Goal: Check status: Check status

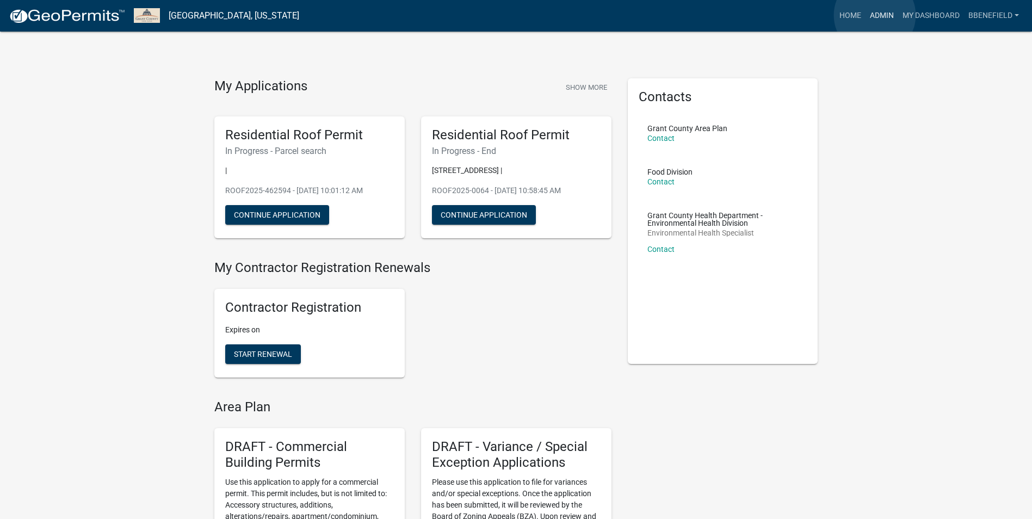
click at [875, 15] on link "Admin" at bounding box center [882, 15] width 33 height 21
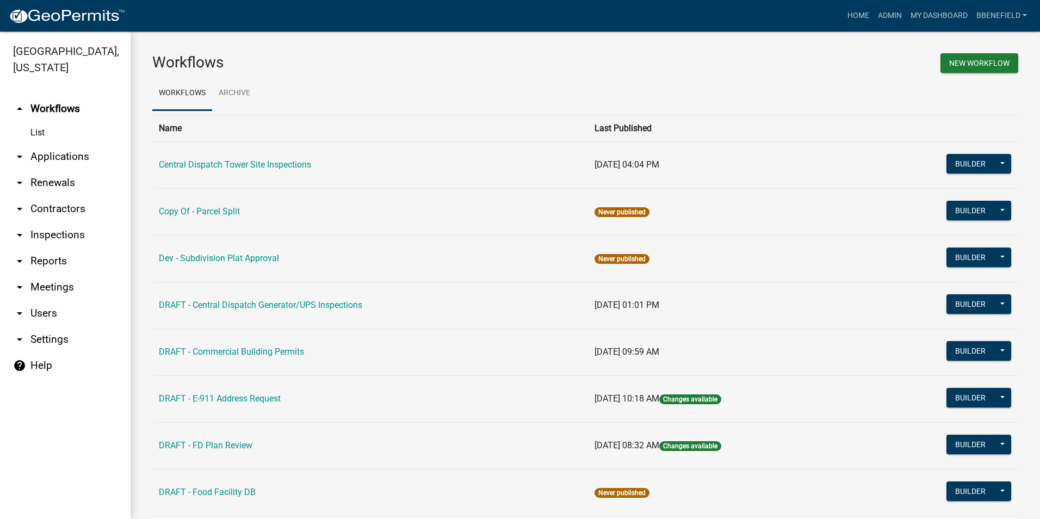
click at [47, 196] on link "arrow_drop_down Contractors" at bounding box center [65, 209] width 131 height 26
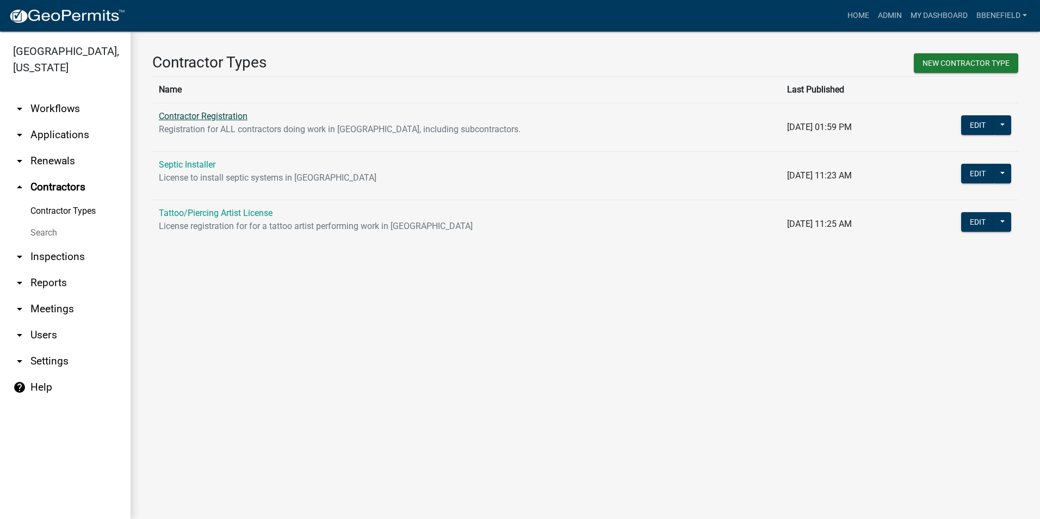
click at [217, 116] on link "Contractor Registration" at bounding box center [203, 116] width 89 height 10
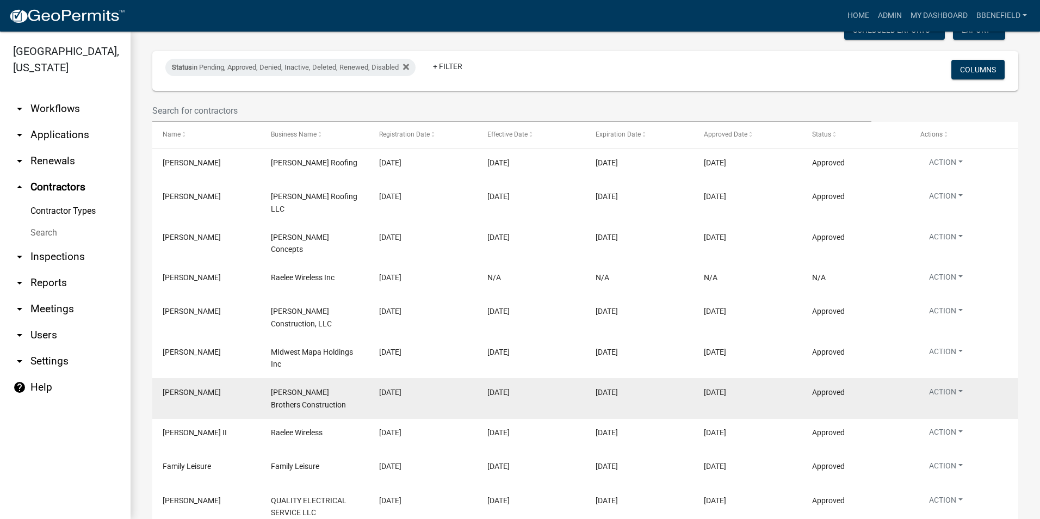
scroll to position [84, 0]
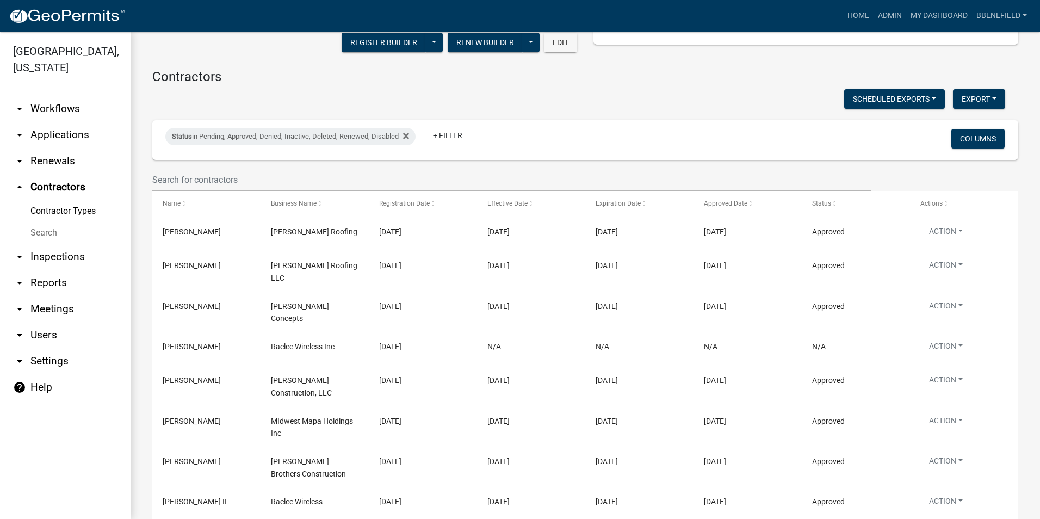
click at [50, 122] on link "arrow_drop_down Applications" at bounding box center [65, 135] width 131 height 26
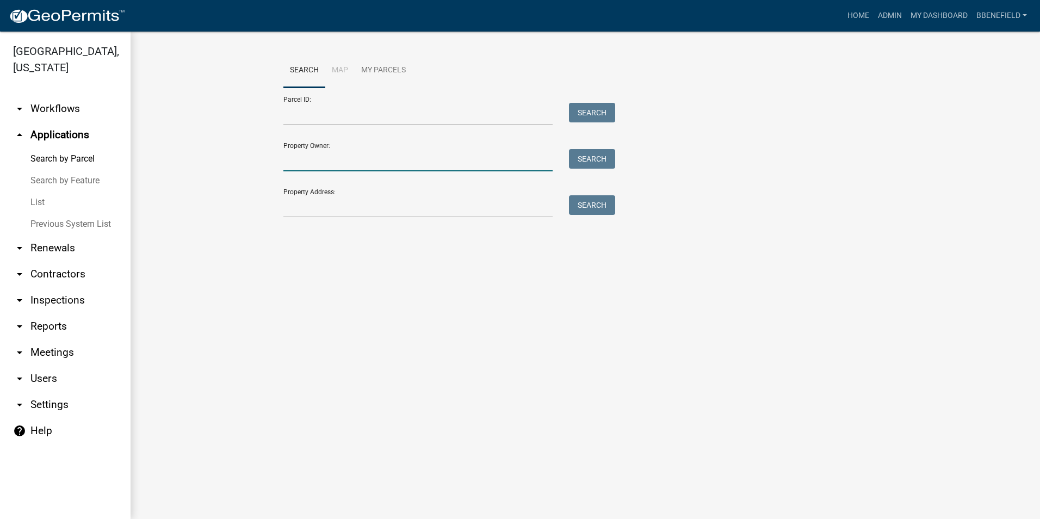
click at [313, 155] on input "Property Owner:" at bounding box center [417, 160] width 269 height 22
type input "[PERSON_NAME]"
click at [588, 162] on button "Search" at bounding box center [592, 159] width 46 height 20
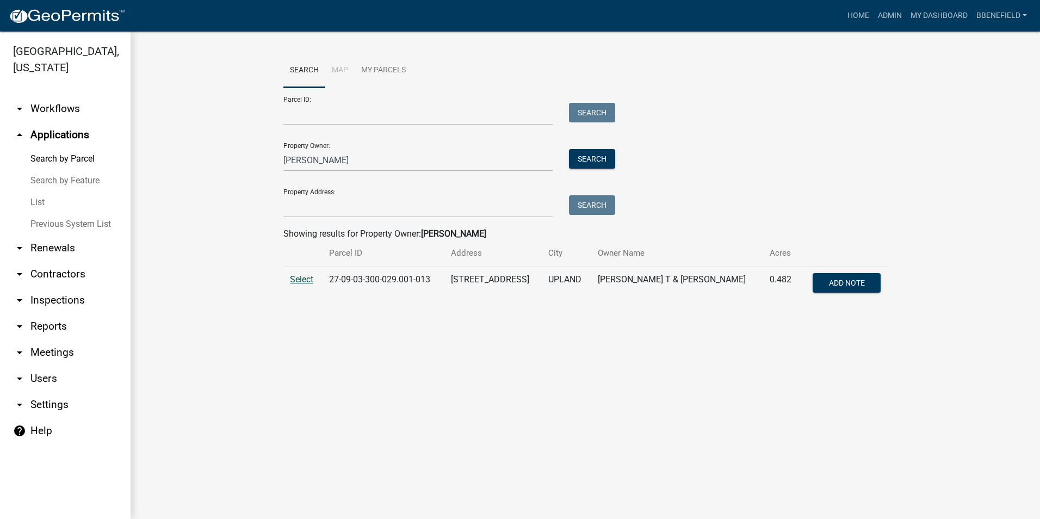
click at [303, 280] on span "Select" at bounding box center [301, 279] width 23 height 10
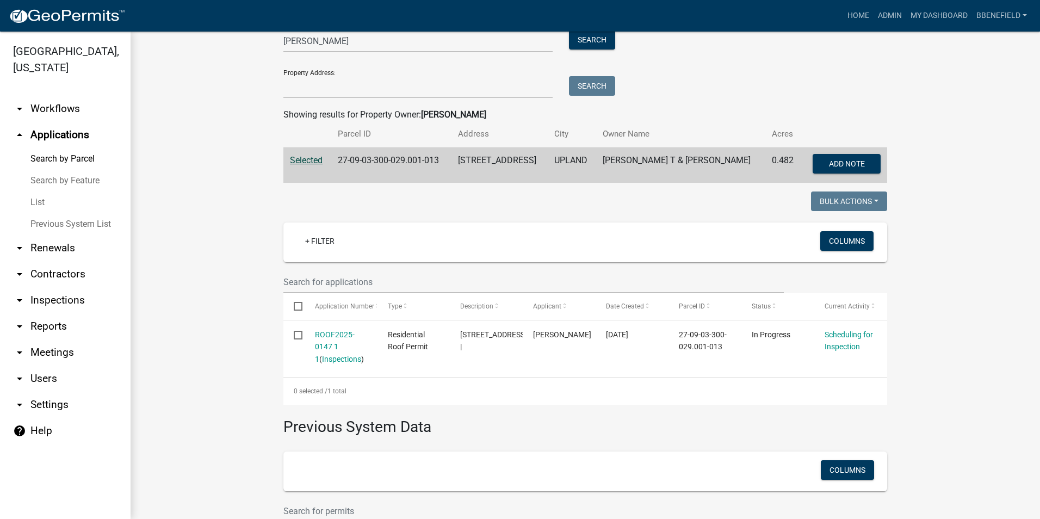
scroll to position [163, 0]
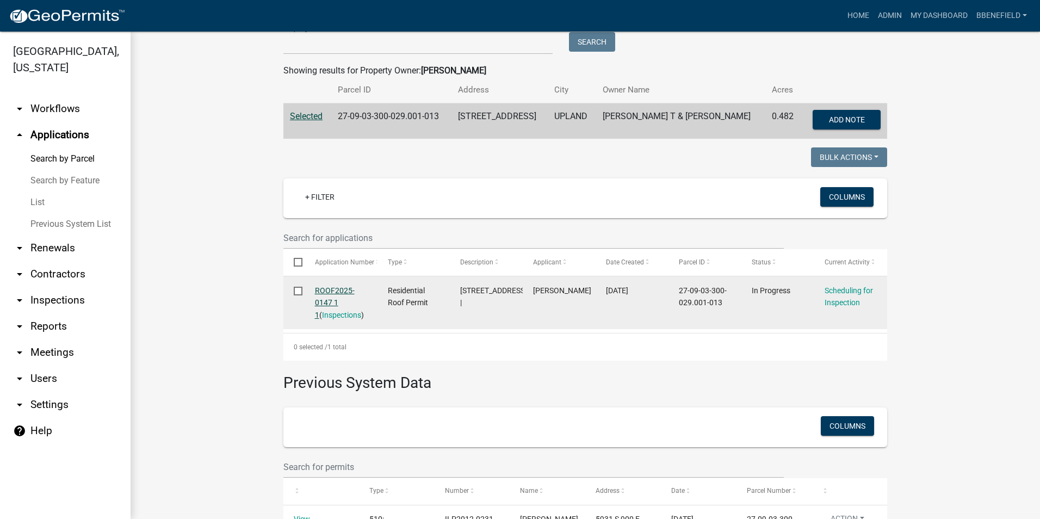
click at [327, 288] on link "ROOF2025-0147 1 1" at bounding box center [335, 303] width 40 height 34
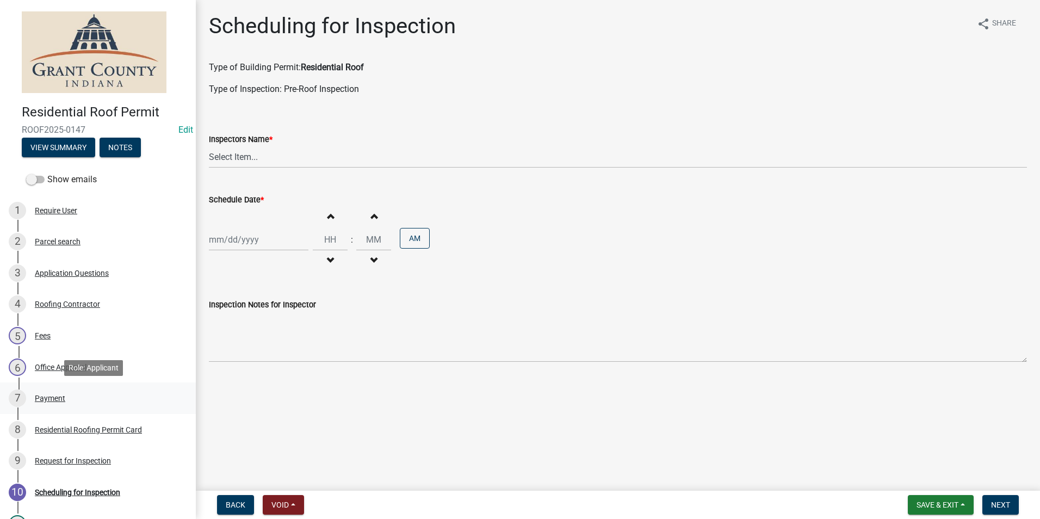
click at [57, 398] on div "Payment" at bounding box center [50, 398] width 30 height 8
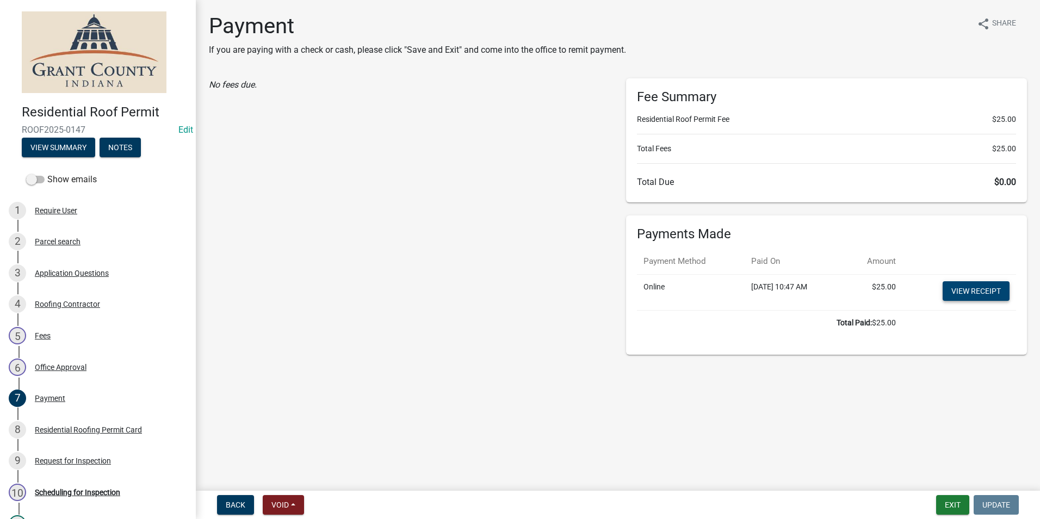
click at [974, 292] on link "View receipt" at bounding box center [976, 291] width 67 height 20
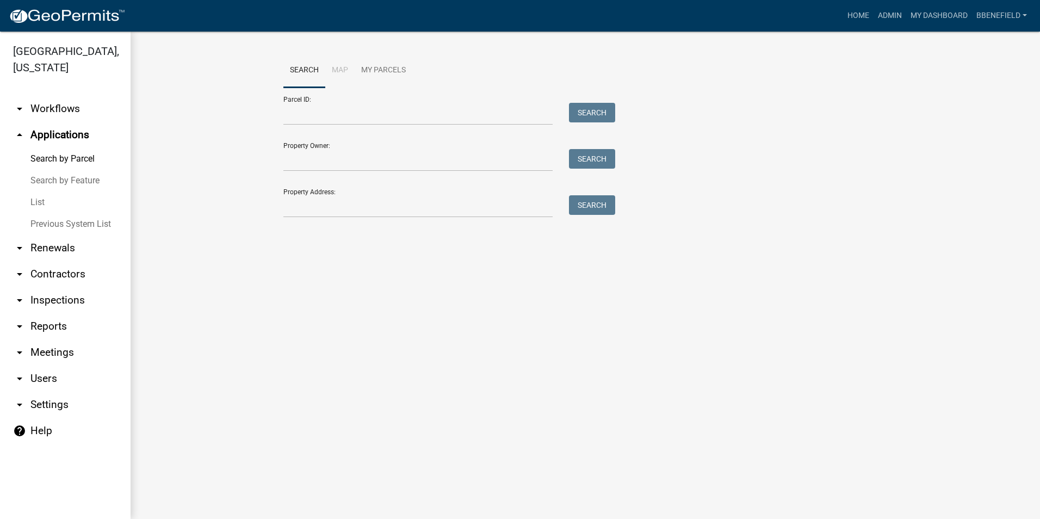
click at [47, 261] on link "arrow_drop_down Contractors" at bounding box center [65, 274] width 131 height 26
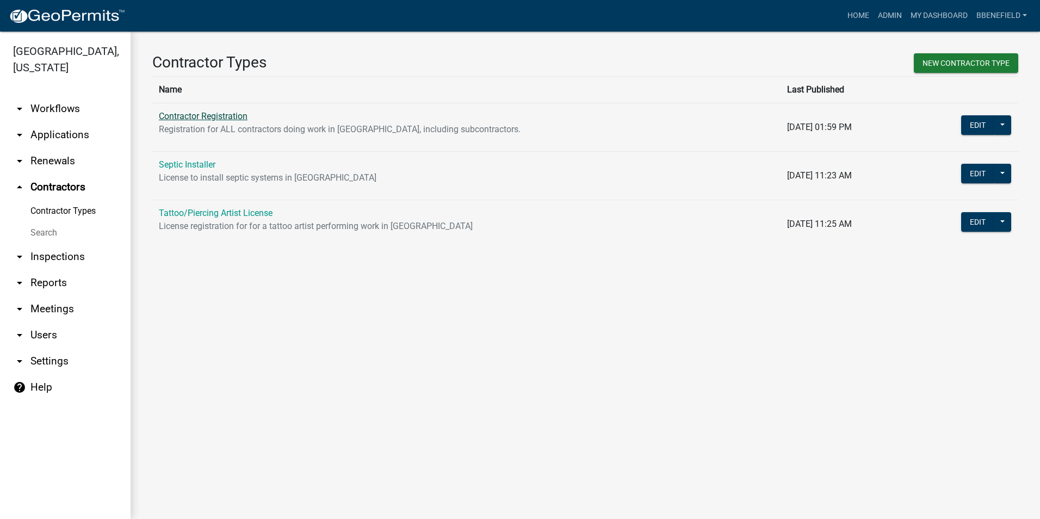
click at [190, 118] on link "Contractor Registration" at bounding box center [203, 116] width 89 height 10
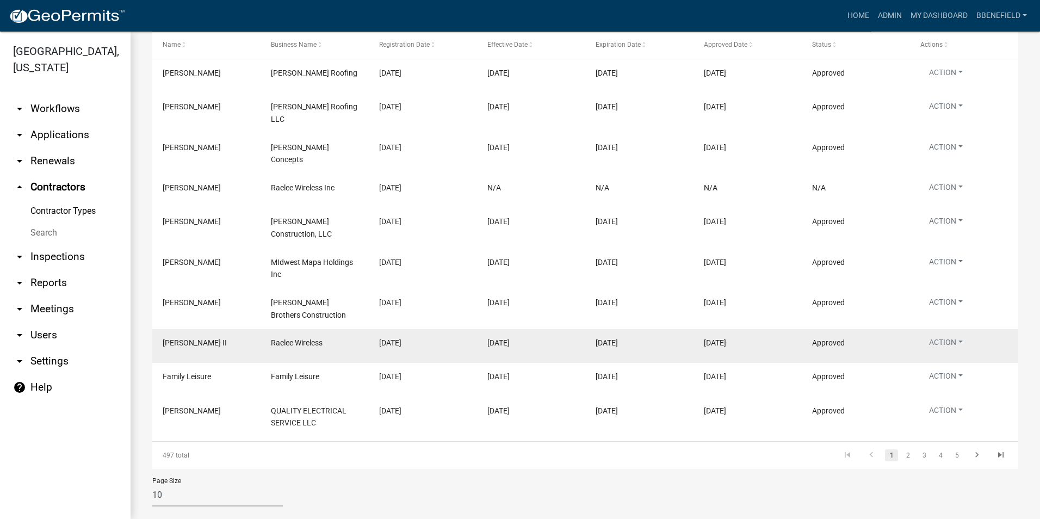
scroll to position [247, 0]
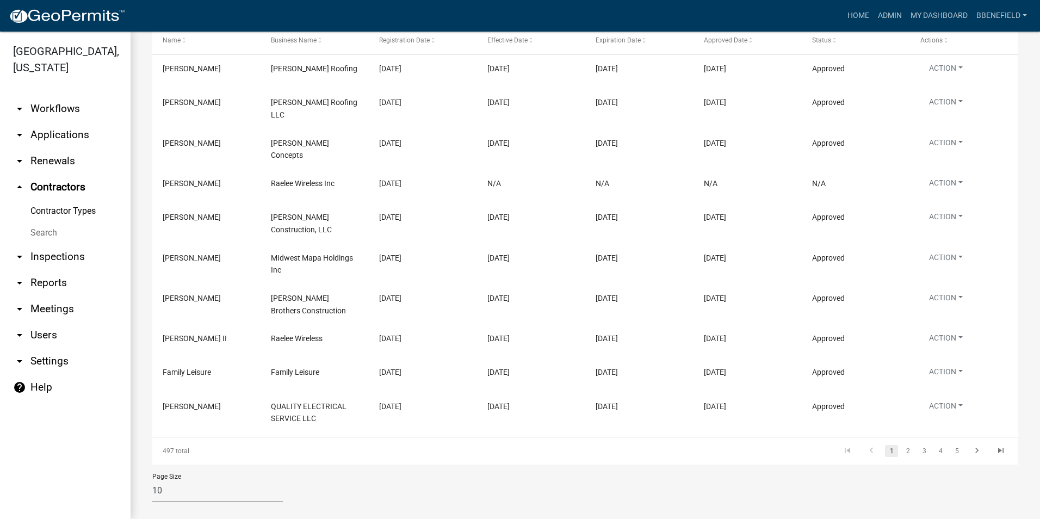
click at [50, 122] on link "arrow_drop_down Applications" at bounding box center [65, 135] width 131 height 26
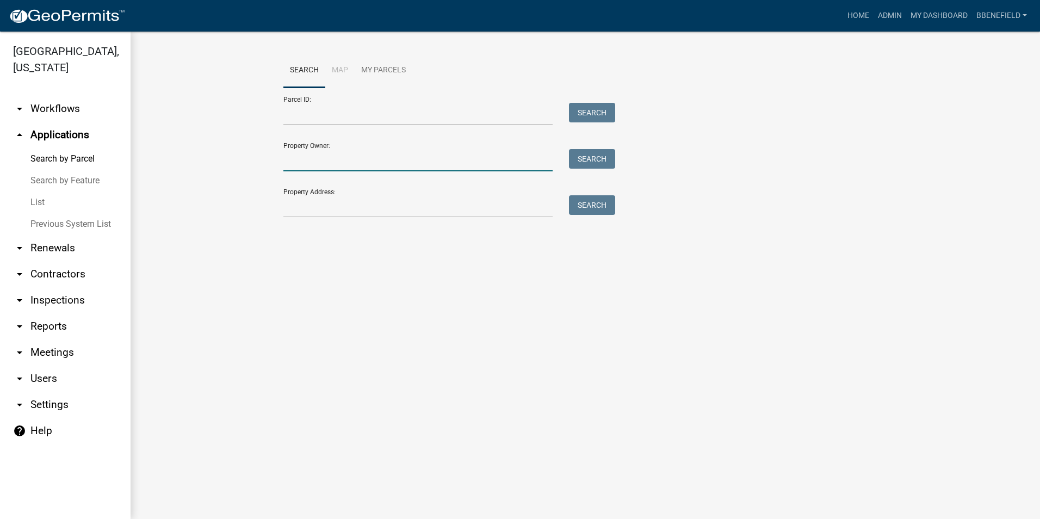
click at [344, 163] on input "Property Owner:" at bounding box center [417, 160] width 269 height 22
type input "[PERSON_NAME]"
click at [587, 163] on button "Search" at bounding box center [592, 159] width 46 height 20
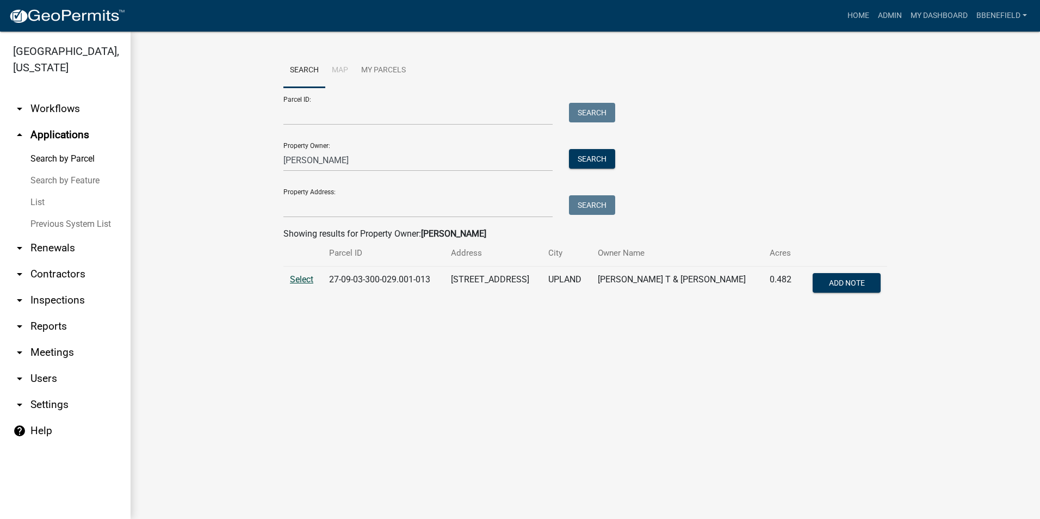
click at [304, 279] on span "Select" at bounding box center [301, 279] width 23 height 10
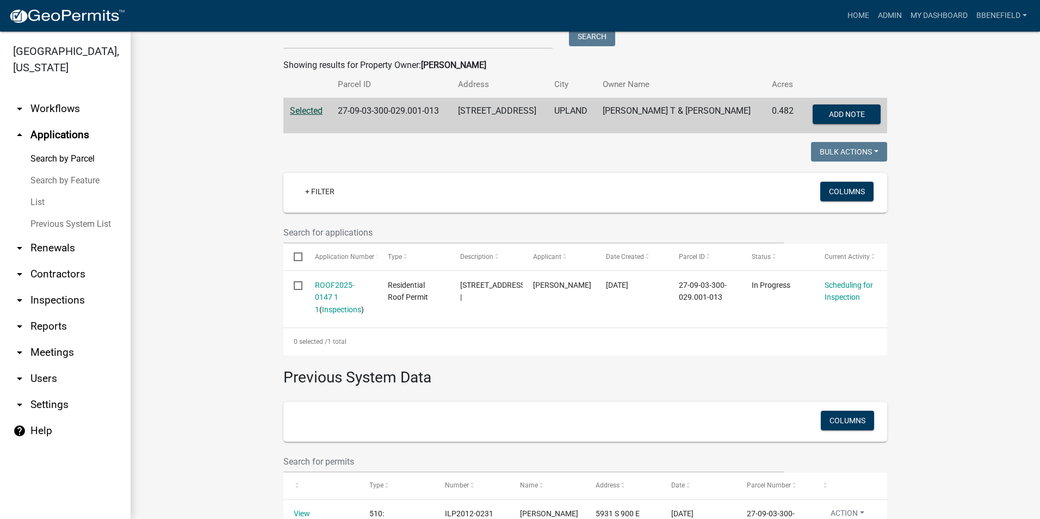
scroll to position [163, 0]
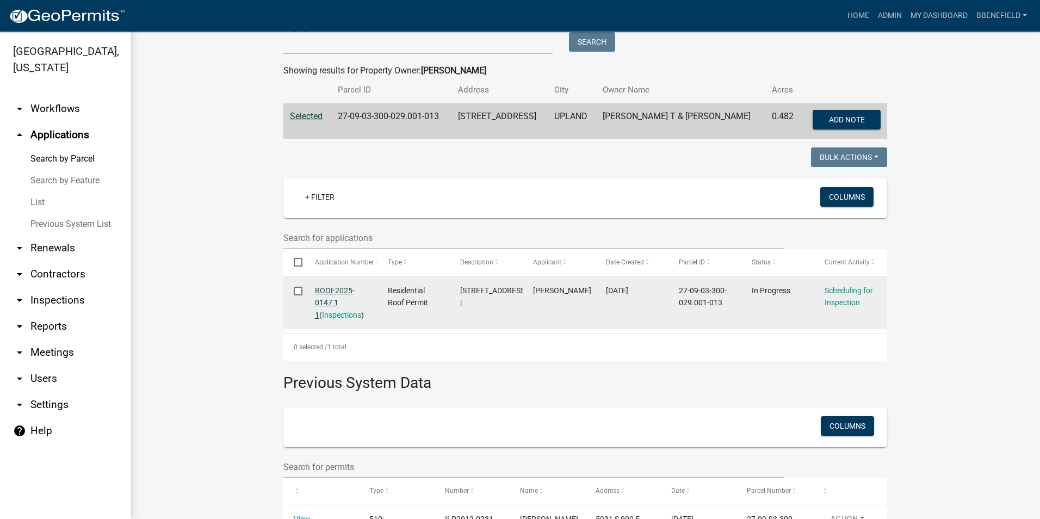
click at [326, 291] on link "ROOF2025-0147 1 1" at bounding box center [335, 303] width 40 height 34
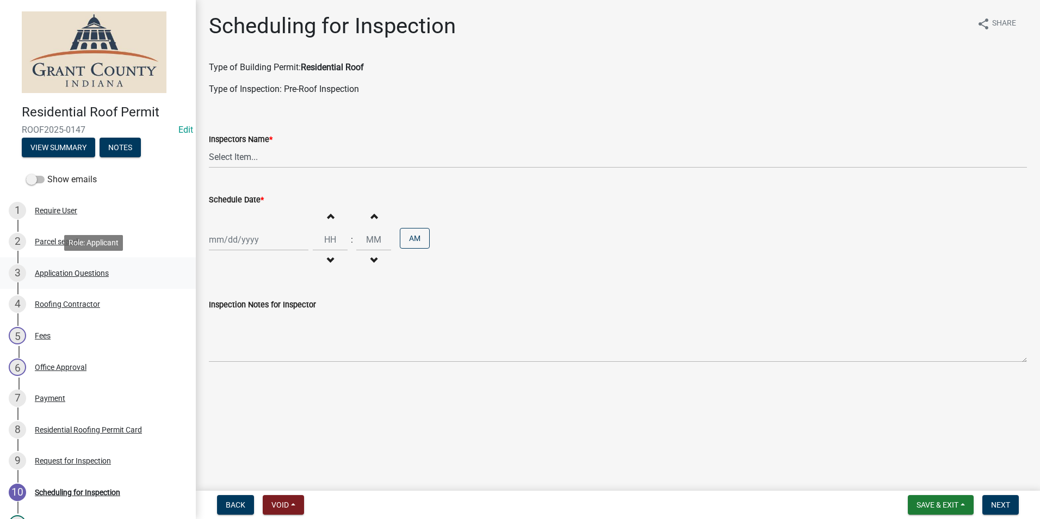
click at [79, 272] on div "Application Questions" at bounding box center [72, 273] width 74 height 8
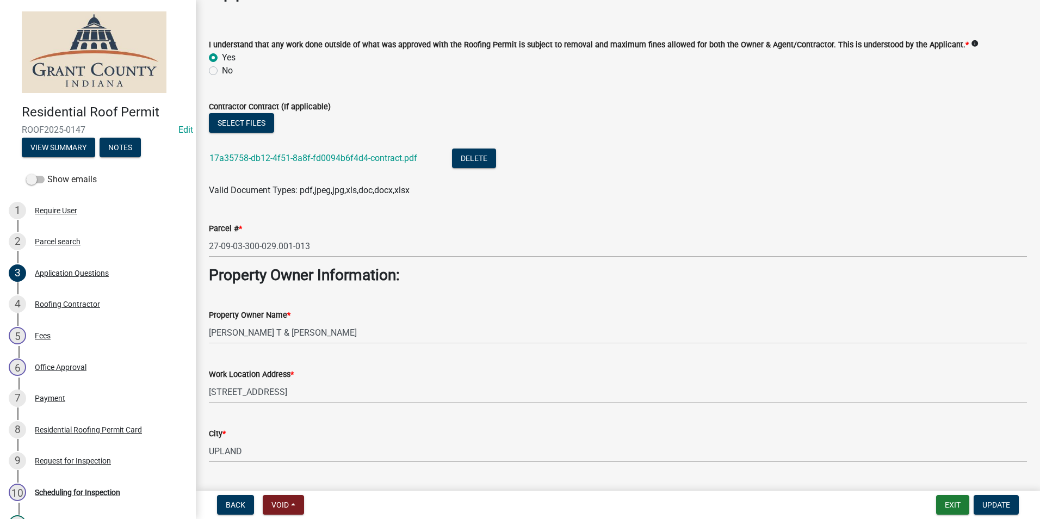
scroll to position [54, 0]
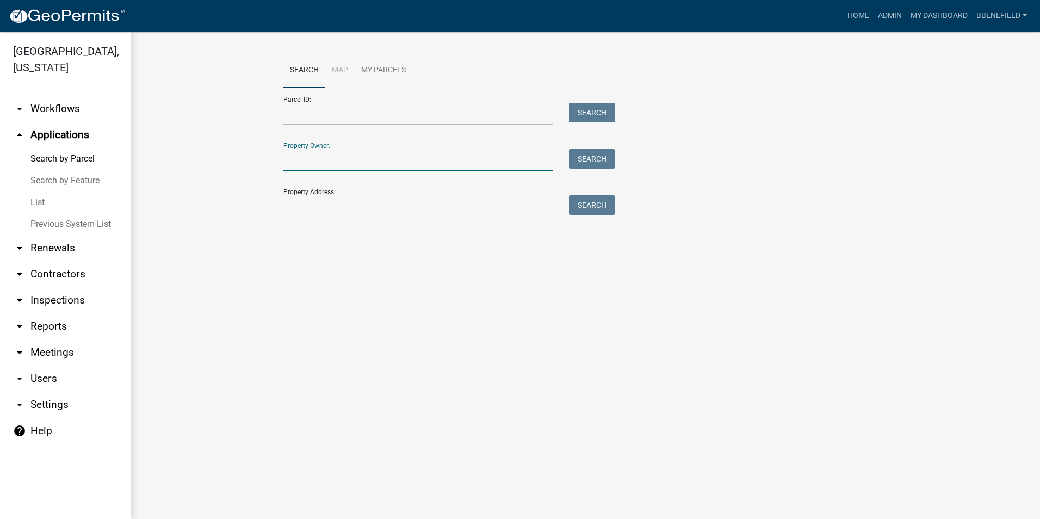
click at [355, 157] on input "Property Owner:" at bounding box center [417, 160] width 269 height 22
type input "[PERSON_NAME]"
click at [592, 160] on button "Search" at bounding box center [592, 159] width 46 height 20
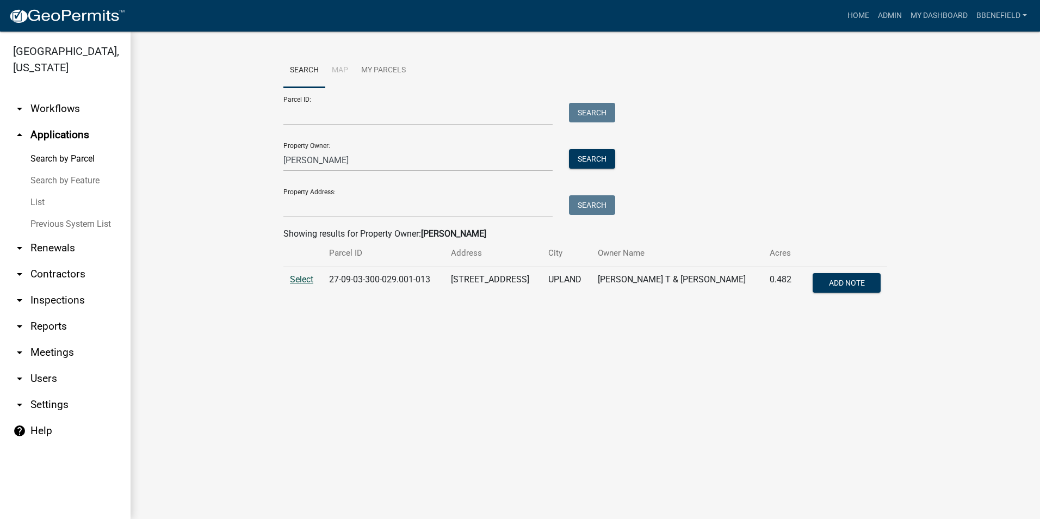
click at [305, 277] on span "Select" at bounding box center [301, 279] width 23 height 10
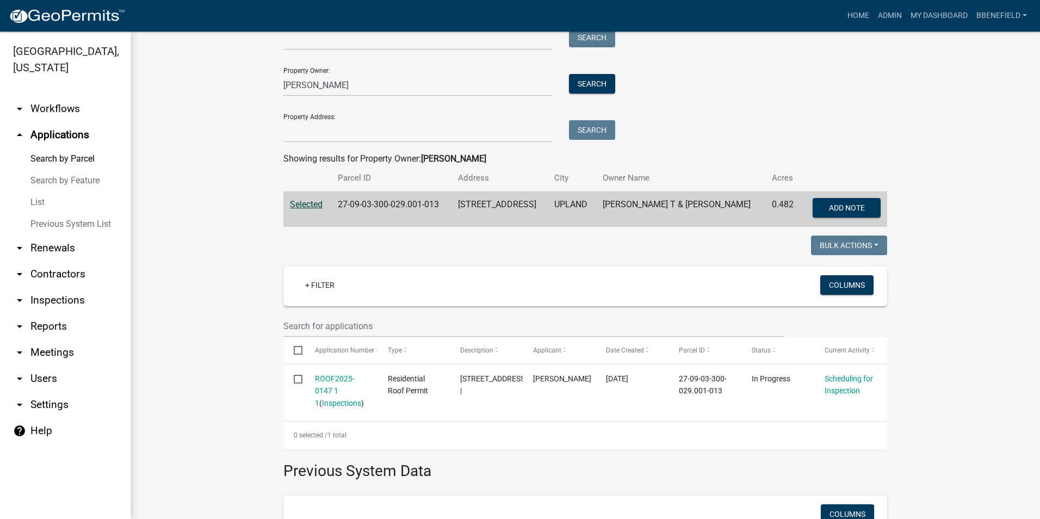
scroll to position [54, 0]
